Goal: Communication & Community: Answer question/provide support

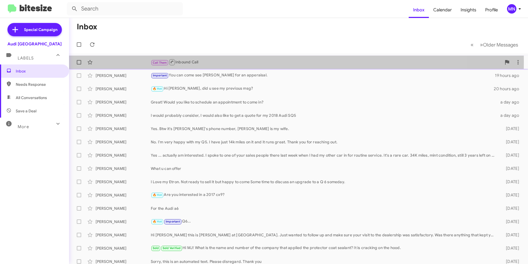
click at [215, 61] on div "Call Them Inbound Call" at bounding box center [326, 62] width 351 height 7
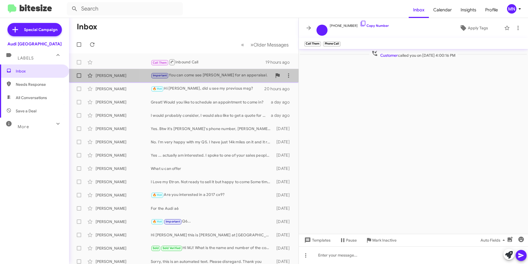
click at [219, 77] on div "Important You can come see [PERSON_NAME] for an apperaisal." at bounding box center [211, 75] width 121 height 6
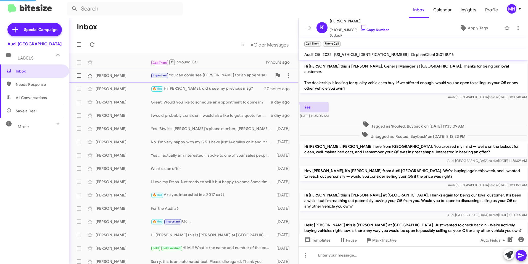
scroll to position [217, 0]
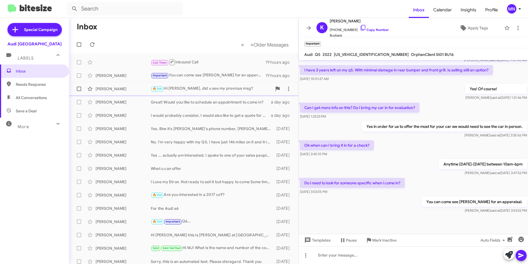
click at [220, 87] on div "🔥 Hot Hi MJ, did u see my previous msg?" at bounding box center [211, 88] width 121 height 6
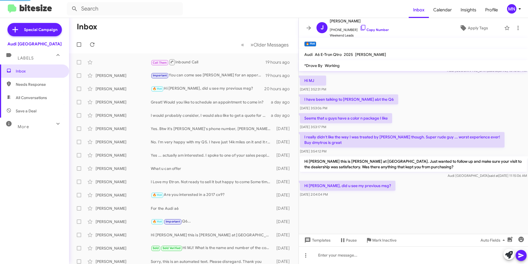
scroll to position [472, 0]
click at [360, 27] on icon at bounding box center [363, 27] width 7 height 7
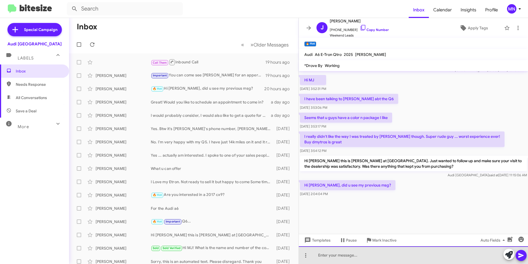
click at [385, 255] on div at bounding box center [413, 255] width 229 height 18
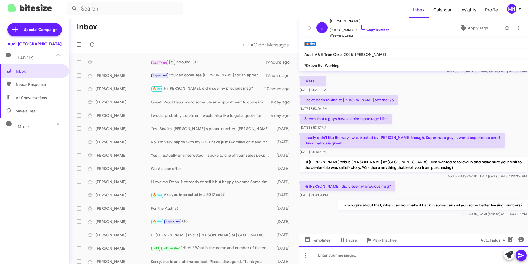
scroll to position [493, 0]
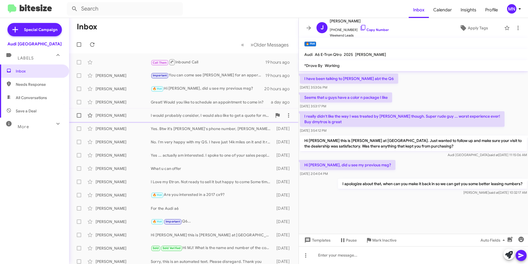
click at [202, 119] on div "[PERSON_NAME] I would probably consider, I would also like to get a quote for m…" at bounding box center [183, 115] width 221 height 11
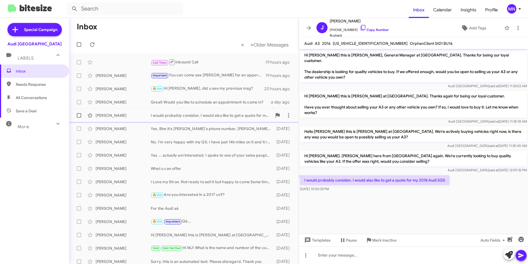
click at [232, 116] on div "I would probably consider, I would also like to get a quote for my 2018 Audi SQ5" at bounding box center [211, 115] width 121 height 6
click at [232, 132] on div "[PERSON_NAME] Yes. Btw it's [PERSON_NAME]'s phone number, [PERSON_NAME] is my w…" at bounding box center [183, 128] width 221 height 11
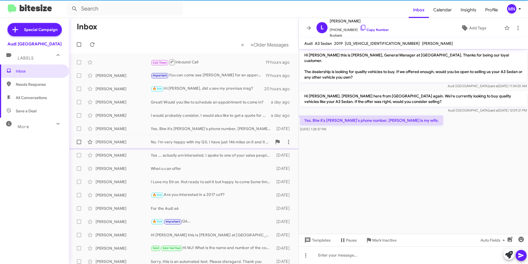
click at [232, 141] on div "No. I'm very happy with my Q5. I have just 14k miles on it and it runs great. T…" at bounding box center [211, 142] width 121 height 6
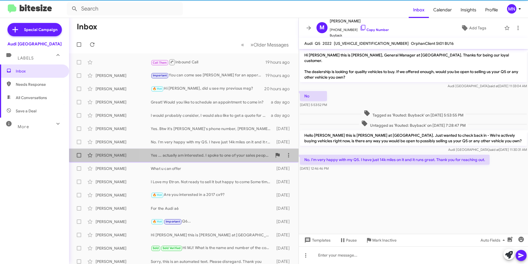
click at [230, 152] on div "[PERSON_NAME] Yes ... actually am interested. I spoke to one of your sales peop…" at bounding box center [183, 154] width 221 height 11
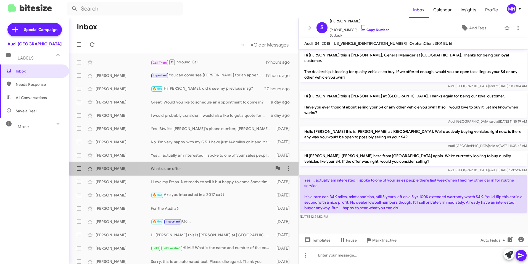
click at [232, 170] on div "What u can offer" at bounding box center [211, 168] width 121 height 6
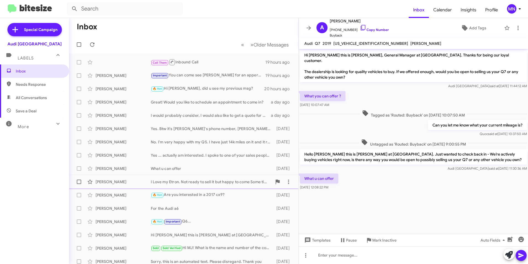
click at [227, 180] on div "I Love my Etron. Not ready to sell it but happy to come Some time to discuss an…" at bounding box center [211, 182] width 121 height 6
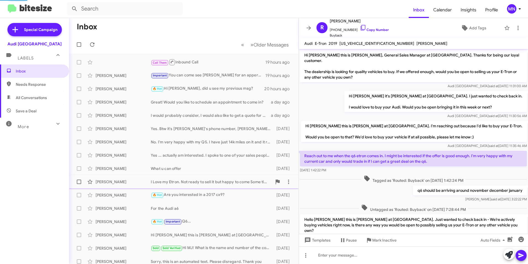
scroll to position [30, 0]
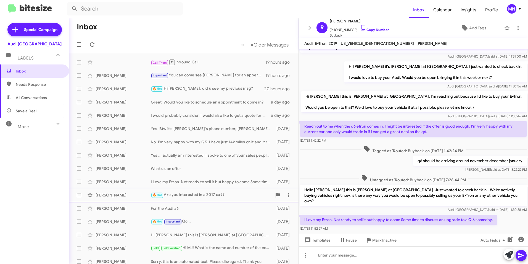
click at [228, 198] on div "🔥 Hot Are you interested in a 2017 cx9?" at bounding box center [211, 194] width 121 height 6
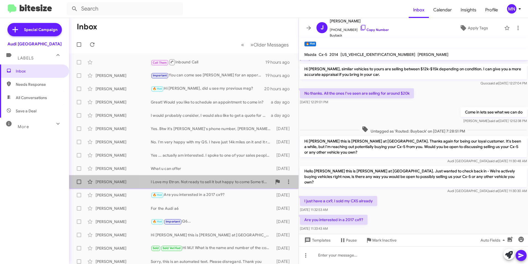
click at [233, 185] on div "[PERSON_NAME] I Love my Etron. Not ready to sell it but happy to come Some time…" at bounding box center [183, 181] width 221 height 11
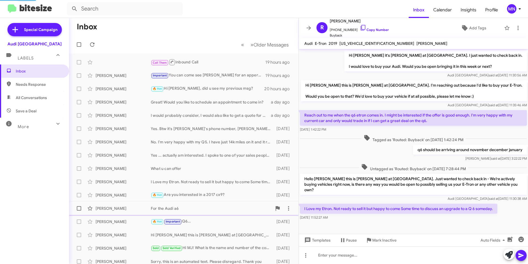
scroll to position [30, 0]
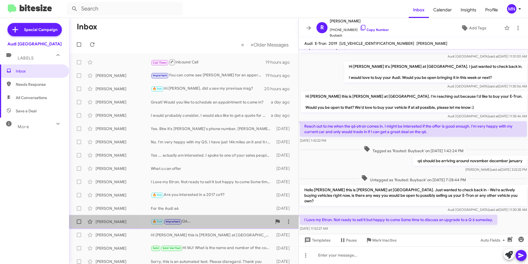
click at [220, 220] on div "🔥 Hot Important Q6..." at bounding box center [211, 221] width 121 height 6
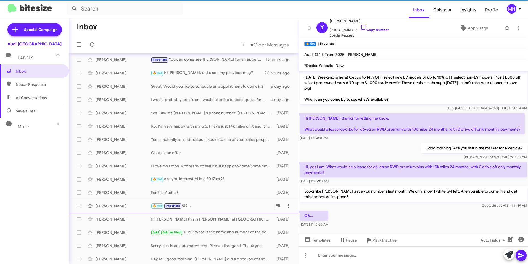
scroll to position [28, 0]
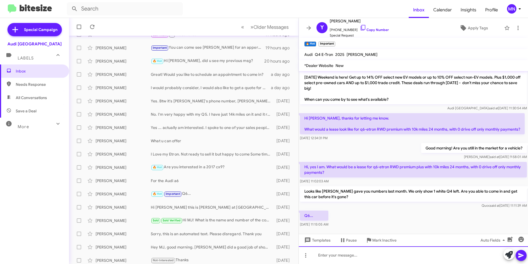
click at [423, 249] on div at bounding box center [413, 255] width 229 height 18
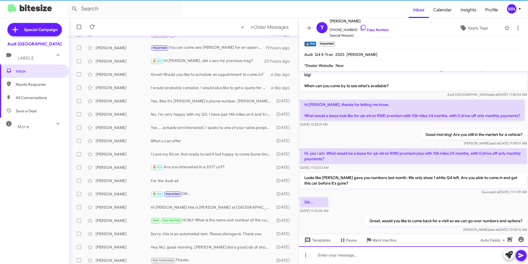
scroll to position [85, 0]
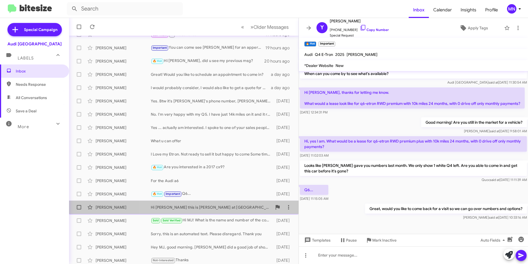
click at [230, 204] on div "Hi [PERSON_NAME] this is [PERSON_NAME] at [GEOGRAPHIC_DATA]. Just wanted to fol…" at bounding box center [211, 207] width 121 height 6
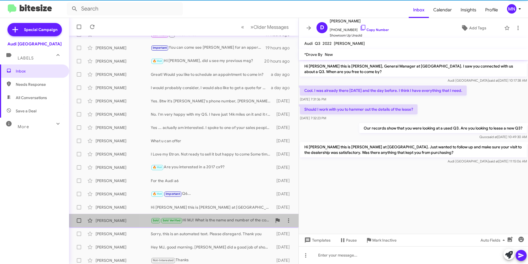
drag, startPoint x: 230, startPoint y: 204, endPoint x: 231, endPoint y: 221, distance: 16.9
click at [231, 221] on div "Sold Sold Verified Hi MJ! What is the name and number of the company that appli…" at bounding box center [211, 220] width 121 height 6
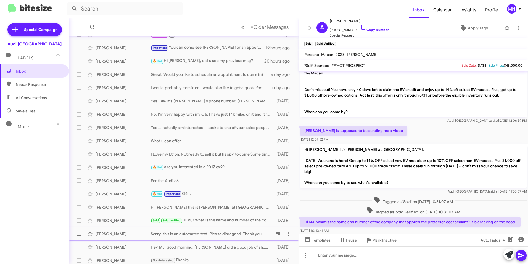
scroll to position [13, 0]
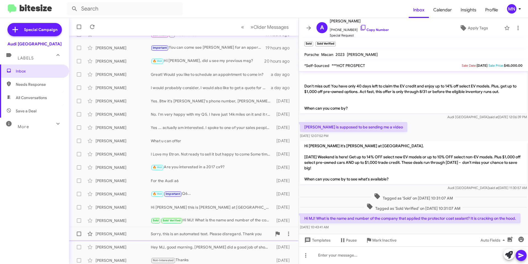
click at [212, 235] on div "Sorry, this is an automated text. Please disregard. Thank you" at bounding box center [211, 234] width 121 height 6
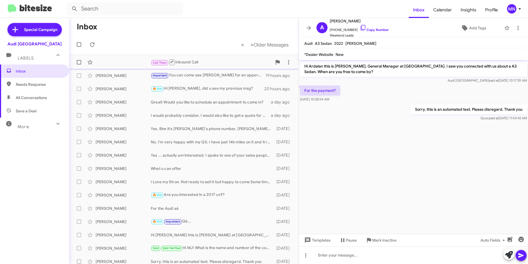
click at [214, 67] on div "Call Them Inbound Call 19 hours ago" at bounding box center [183, 62] width 221 height 11
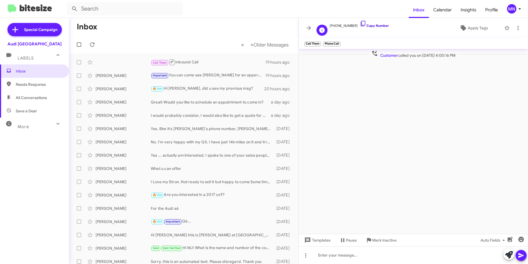
click at [361, 23] on icon at bounding box center [363, 23] width 7 height 7
